Goal: Task Accomplishment & Management: Manage account settings

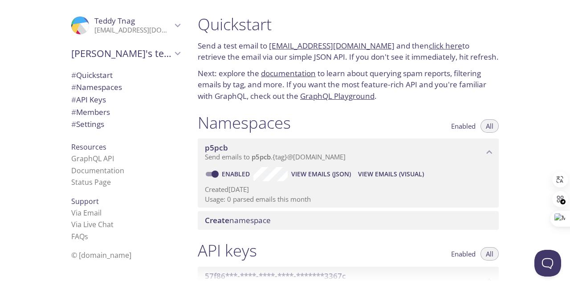
click at [172, 27] on icon "Teddy Tnag" at bounding box center [178, 26] width 12 height 12
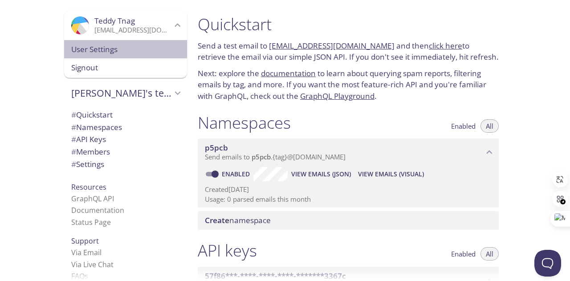
click at [140, 53] on span "User Settings" at bounding box center [125, 50] width 109 height 12
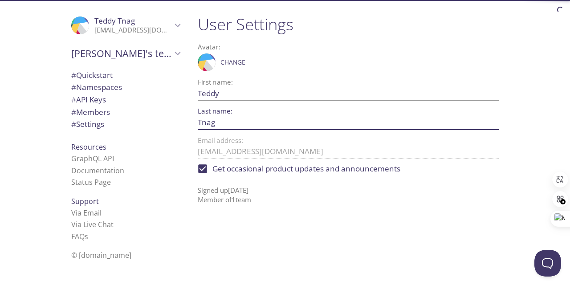
drag, startPoint x: 221, startPoint y: 125, endPoint x: 173, endPoint y: 113, distance: 49.0
click at [173, 113] on div ".cls-1 { fill: #6d5ca8; } .cls-2 { fill: #3fc191; } .cls-3 { fill: #3b4752; } .…" at bounding box center [285, 140] width 570 height 281
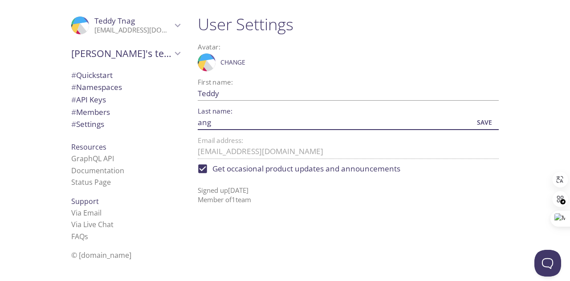
type input "ang"
click at [207, 168] on input "Get occasional product updates and announcements" at bounding box center [203, 169] width 20 height 20
checkbox input "false"
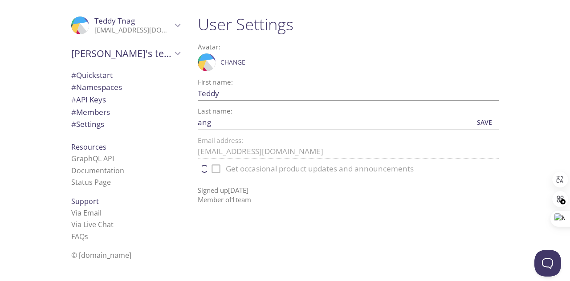
click at [199, 119] on input "ang" at bounding box center [334, 122] width 272 height 15
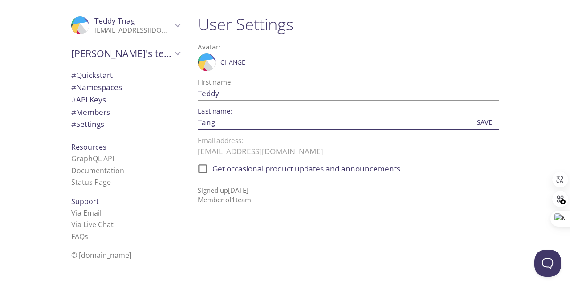
type input "Tang"
click at [385, 253] on div "User Settings Avatar: .cls-1 { fill: #6d5ca8; } .cls-2 { fill: #3fc191; } .cls-…" at bounding box center [351, 140] width 322 height 281
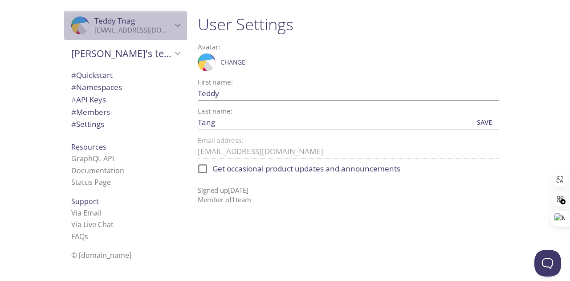
click at [154, 18] on span "[PERSON_NAME]" at bounding box center [132, 21] width 77 height 10
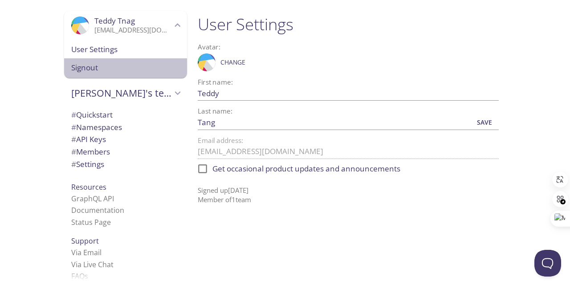
click at [129, 58] on div "Signout" at bounding box center [125, 68] width 123 height 20
